Goal: Task Accomplishment & Management: Manage account settings

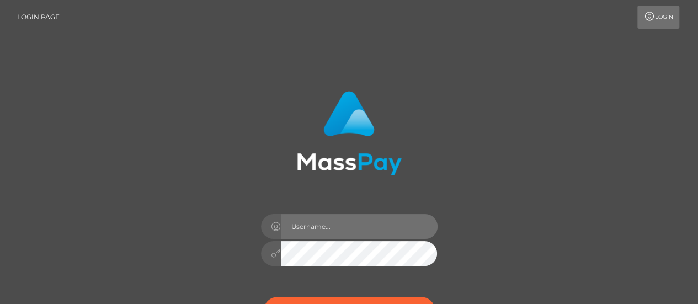
click at [318, 228] on input "text" at bounding box center [359, 226] width 157 height 25
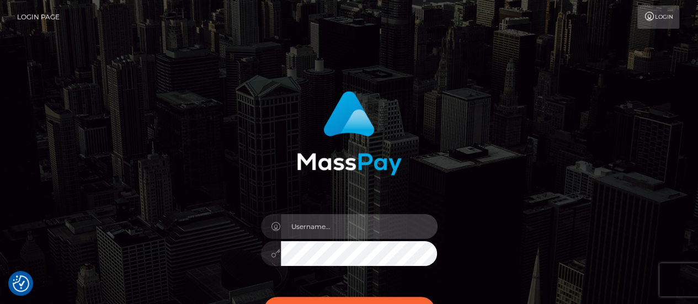
type input "georgio.nmible"
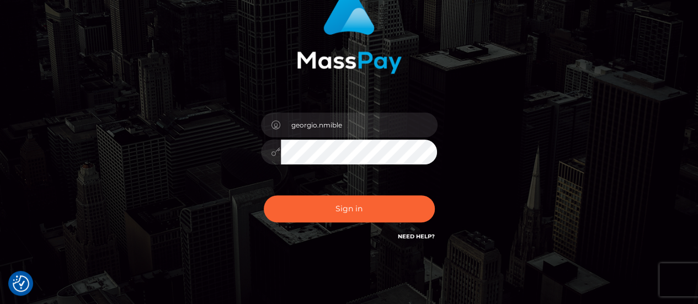
scroll to position [105, 0]
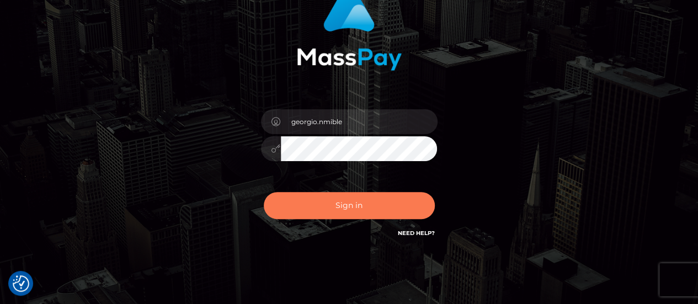
click at [333, 200] on button "Sign in" at bounding box center [349, 205] width 171 height 27
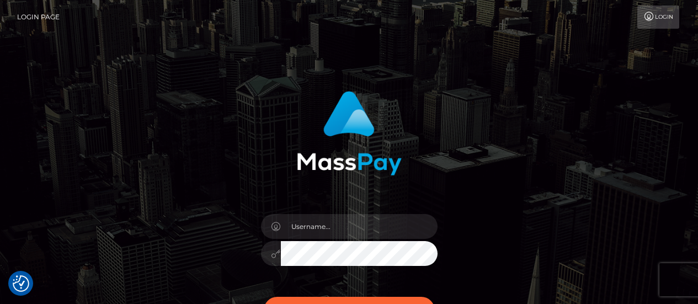
checkbox input "true"
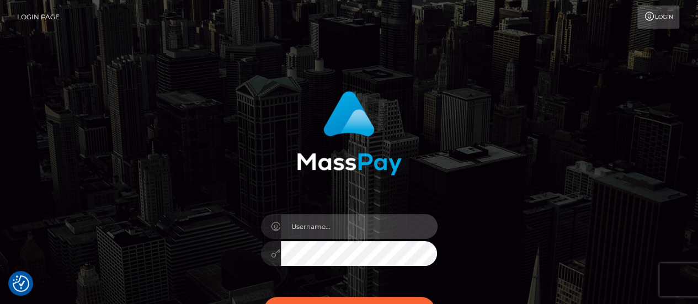
click at [364, 229] on input "text" at bounding box center [359, 226] width 157 height 25
type input "georgio.nmible"
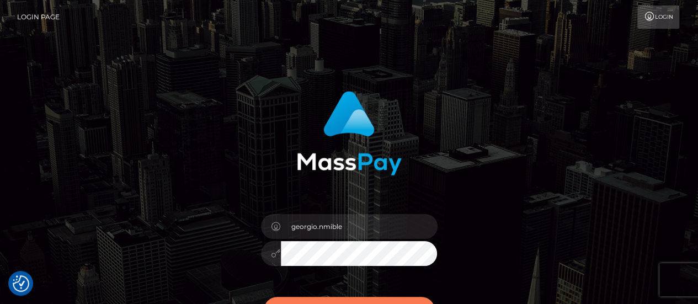
click at [354, 300] on button "Sign in" at bounding box center [349, 310] width 171 height 27
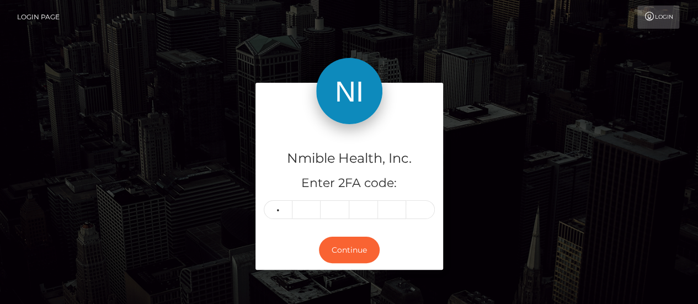
type input "4"
type input "1"
type input "5"
type input "7"
type input "4"
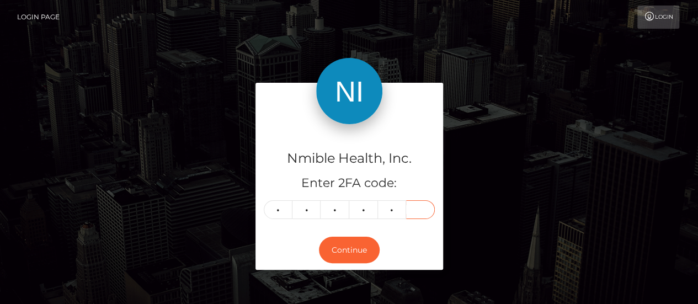
type input "1"
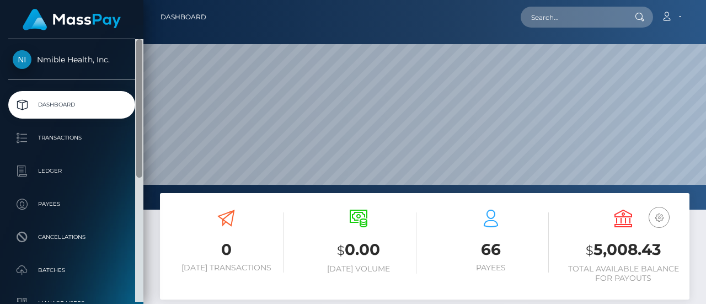
drag, startPoint x: 138, startPoint y: 87, endPoint x: 196, endPoint y: -1, distance: 105.1
click at [196, 0] on html "Nmible Health, Inc. Dashboard Transactions Ledger Payees Batches" at bounding box center [353, 152] width 706 height 304
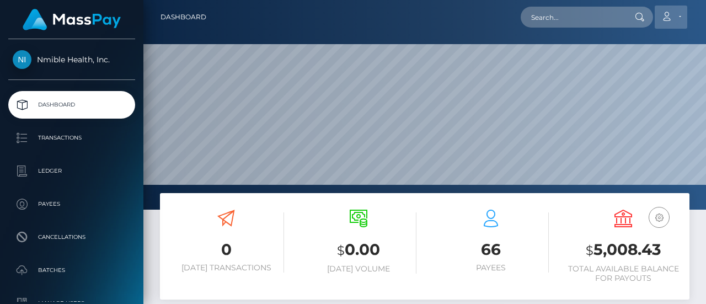
click at [673, 12] on link "Account" at bounding box center [671, 17] width 33 height 23
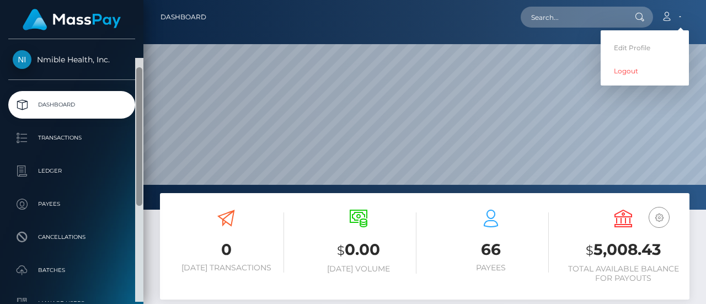
drag, startPoint x: 141, startPoint y: 77, endPoint x: 140, endPoint y: 1, distance: 75.6
click at [140, 1] on div "Nmible Health, Inc. Dashboard Transactions Ledger Payees Cancellations Links" at bounding box center [71, 152] width 143 height 304
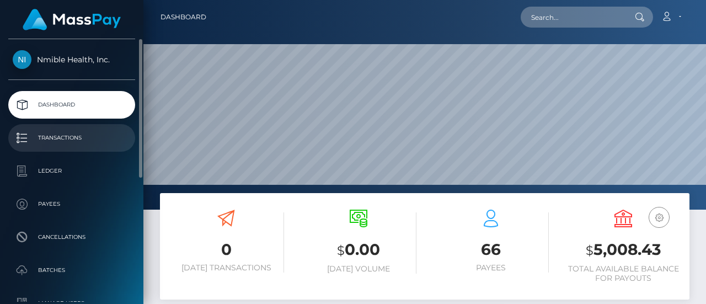
click at [50, 131] on p "Transactions" at bounding box center [72, 138] width 118 height 17
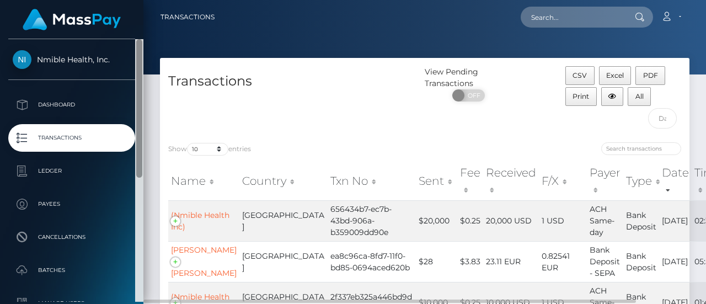
drag, startPoint x: 140, startPoint y: 83, endPoint x: 151, endPoint y: 69, distance: 18.0
click at [151, 69] on div "Nmible Health, Inc. Dashboard Transactions Ledger Payees Cancellations" at bounding box center [353, 152] width 706 height 304
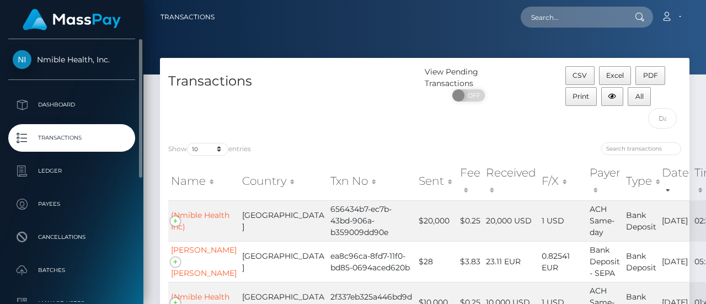
click at [49, 56] on span "Nmible Health, Inc." at bounding box center [71, 60] width 127 height 10
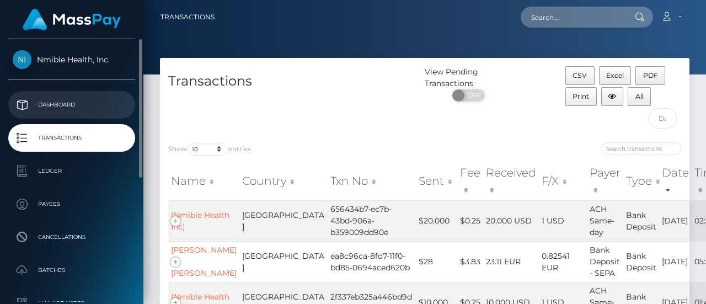
click at [41, 104] on p "Dashboard" at bounding box center [72, 105] width 118 height 17
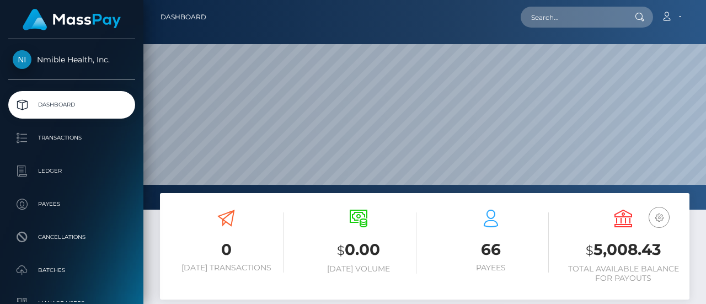
scroll to position [195, 166]
click at [675, 15] on link "Account" at bounding box center [671, 17] width 33 height 23
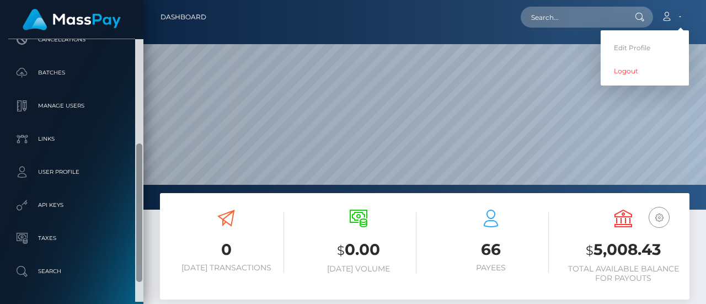
scroll to position [236, 0]
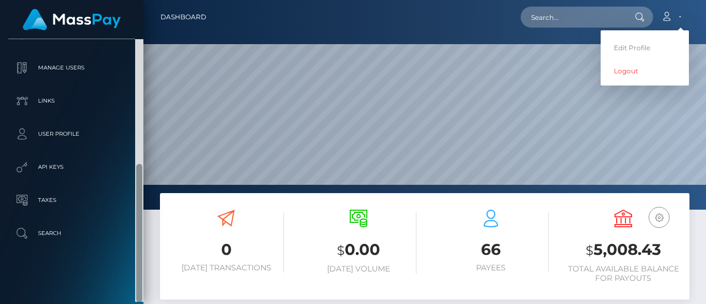
drag, startPoint x: 138, startPoint y: 153, endPoint x: 131, endPoint y: 291, distance: 137.6
click at [131, 291] on div "Nmible Health, Inc. Dashboard Transactions Ledger Payees Cancellations Batches" at bounding box center [71, 170] width 143 height 263
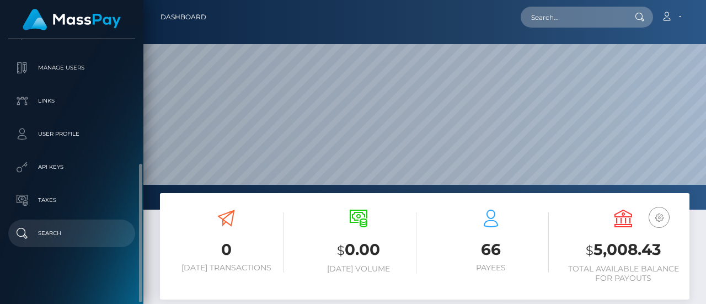
click at [44, 236] on p "Search" at bounding box center [72, 233] width 118 height 17
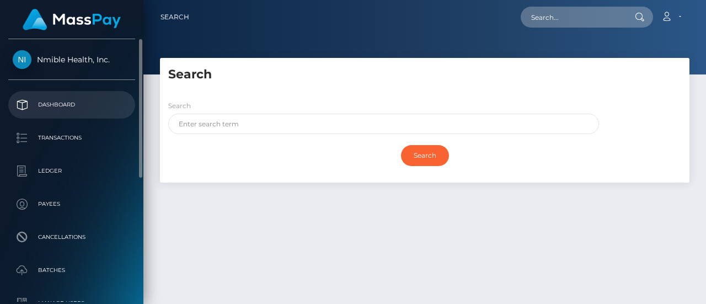
click at [65, 102] on p "Dashboard" at bounding box center [72, 105] width 118 height 17
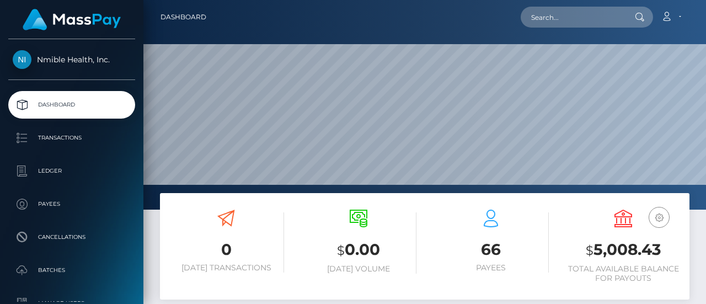
scroll to position [195, 166]
click at [660, 216] on icon "button" at bounding box center [659, 218] width 13 height 14
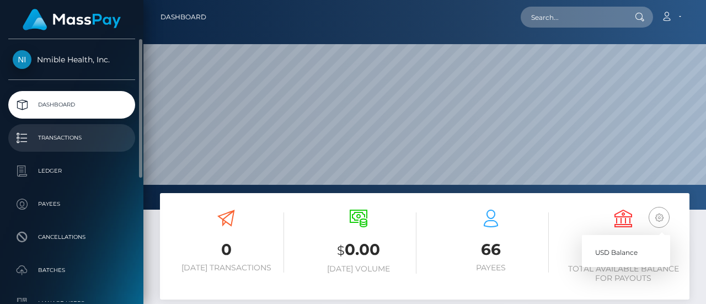
click at [18, 138] on p "Transactions" at bounding box center [72, 138] width 118 height 17
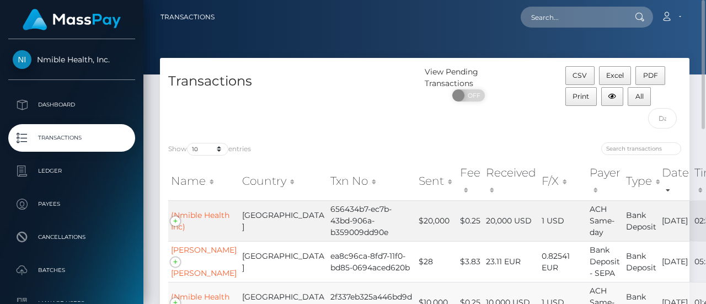
drag, startPoint x: 460, startPoint y: 300, endPoint x: 631, endPoint y: 301, distance: 171.0
click at [631, 301] on div "Transactions Loading... Loading..." at bounding box center [424, 152] width 563 height 304
drag, startPoint x: 704, startPoint y: 50, endPoint x: 685, endPoint y: 35, distance: 24.7
click at [685, 35] on div "Transactions Loading... Loading..." at bounding box center [424, 152] width 563 height 304
click at [425, 35] on div at bounding box center [424, 37] width 563 height 74
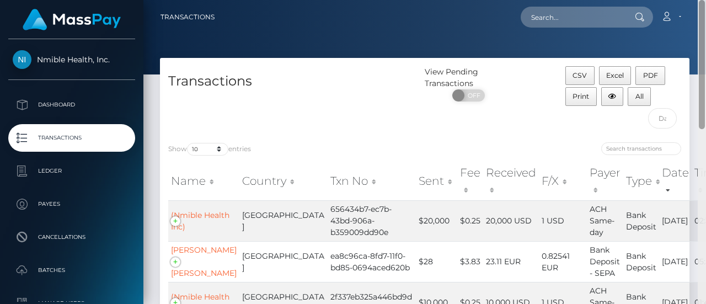
drag, startPoint x: 704, startPoint y: 45, endPoint x: 704, endPoint y: -24, distance: 68.4
click at [704, 0] on html "Nmible Health, Inc. Dashboard Transactions Ledger Payees Batches" at bounding box center [353, 152] width 706 height 304
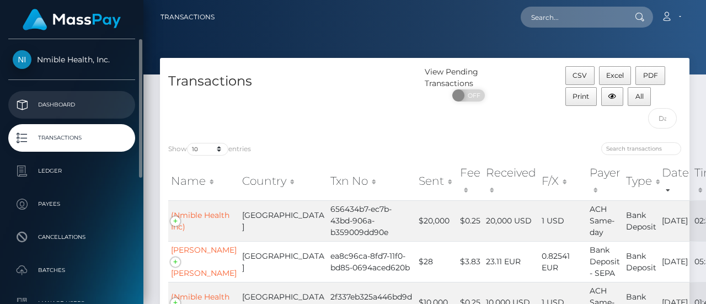
click at [79, 109] on p "Dashboard" at bounding box center [72, 105] width 118 height 17
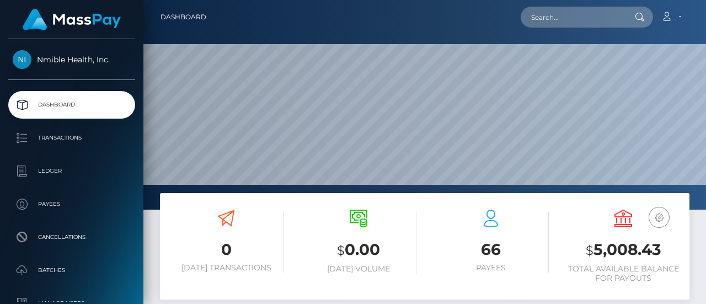
scroll to position [195, 166]
click at [658, 213] on icon "button" at bounding box center [659, 218] width 13 height 14
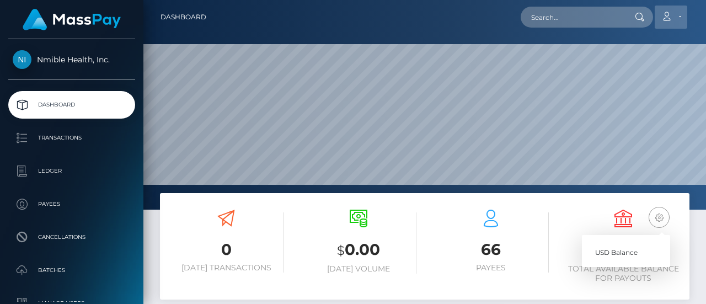
click at [676, 26] on link "Account" at bounding box center [671, 17] width 33 height 23
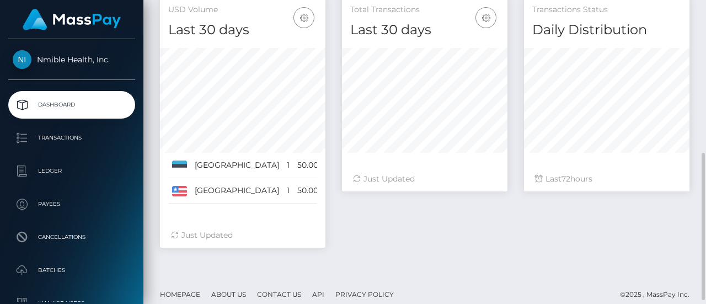
scroll to position [323, 0]
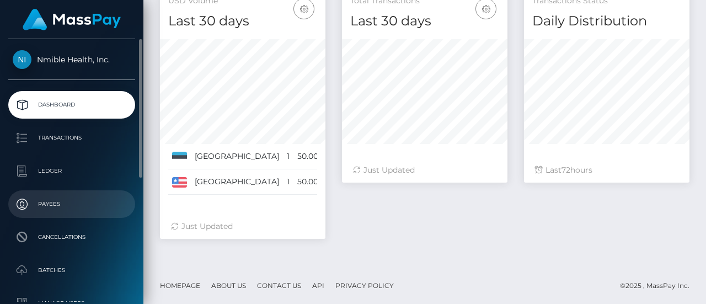
click at [58, 209] on p "Payees" at bounding box center [72, 204] width 118 height 17
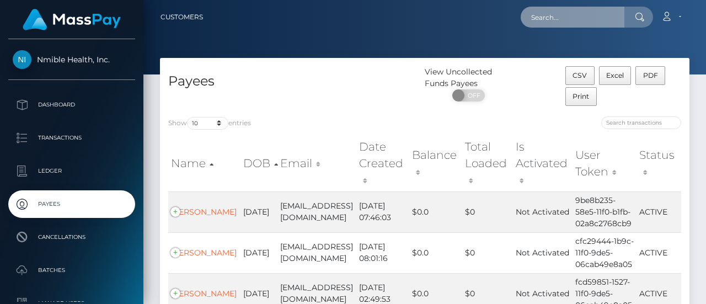
click at [551, 14] on input "text" at bounding box center [573, 17] width 104 height 21
type input "lebanon"
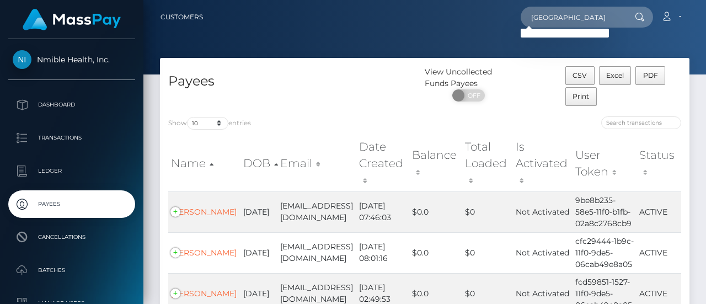
click at [641, 17] on icon at bounding box center [639, 17] width 9 height 9
click at [643, 13] on icon at bounding box center [639, 17] width 9 height 9
click at [675, 17] on link "Account" at bounding box center [671, 17] width 33 height 23
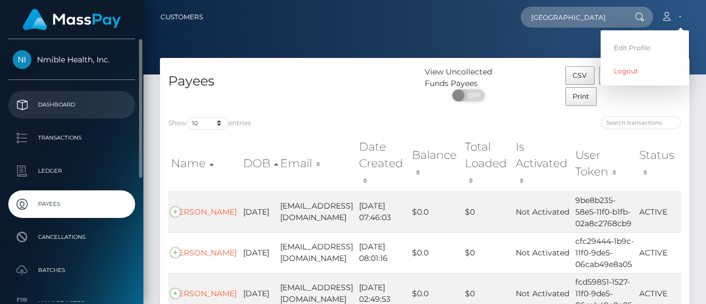
click at [74, 102] on p "Dashboard" at bounding box center [72, 105] width 118 height 17
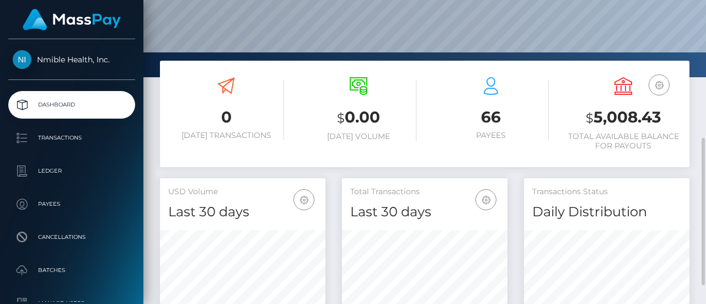
scroll to position [182, 0]
